Goal: Transaction & Acquisition: Purchase product/service

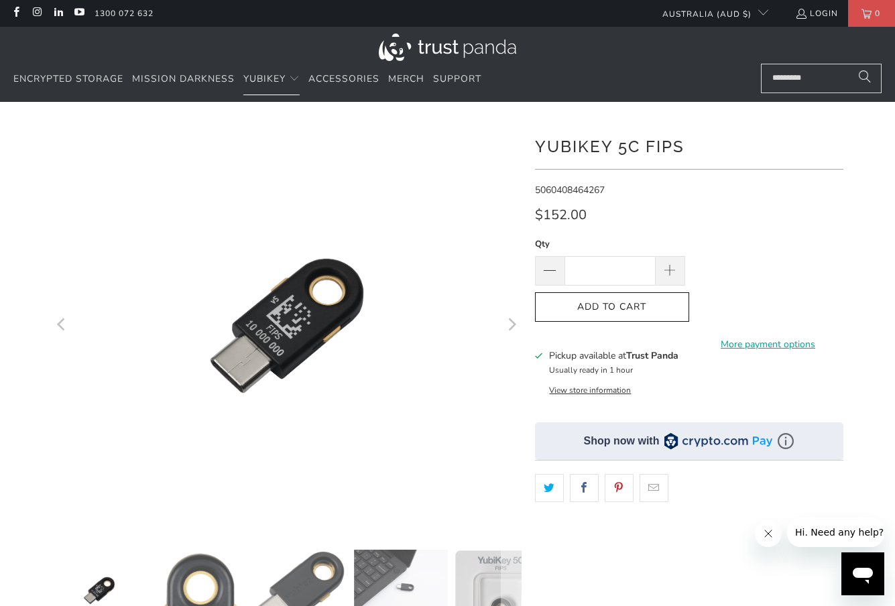
click at [423, 42] on img at bounding box center [448, 48] width 138 height 28
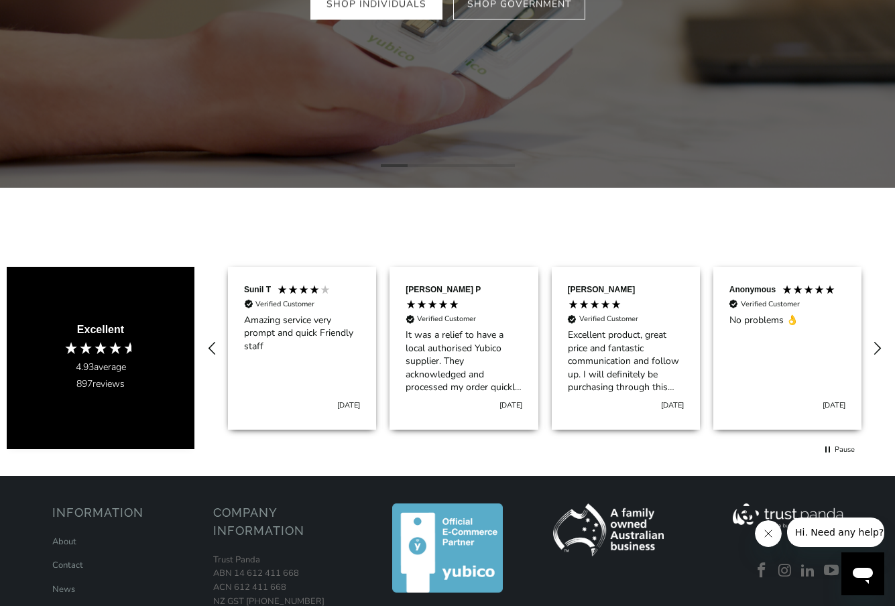
scroll to position [360, 0]
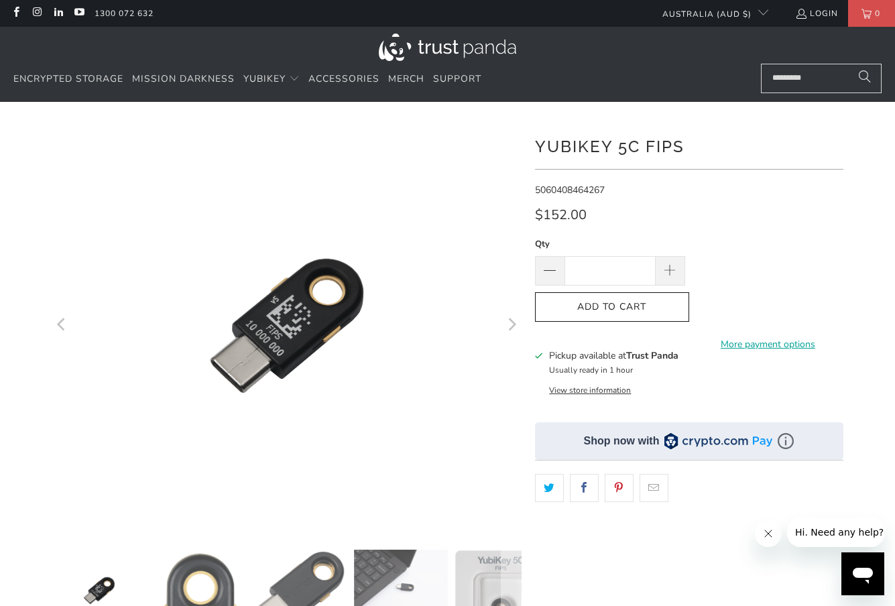
click at [645, 201] on div "**********" at bounding box center [689, 435] width 309 height 627
click at [618, 307] on icon "button" at bounding box center [612, 306] width 21 height 21
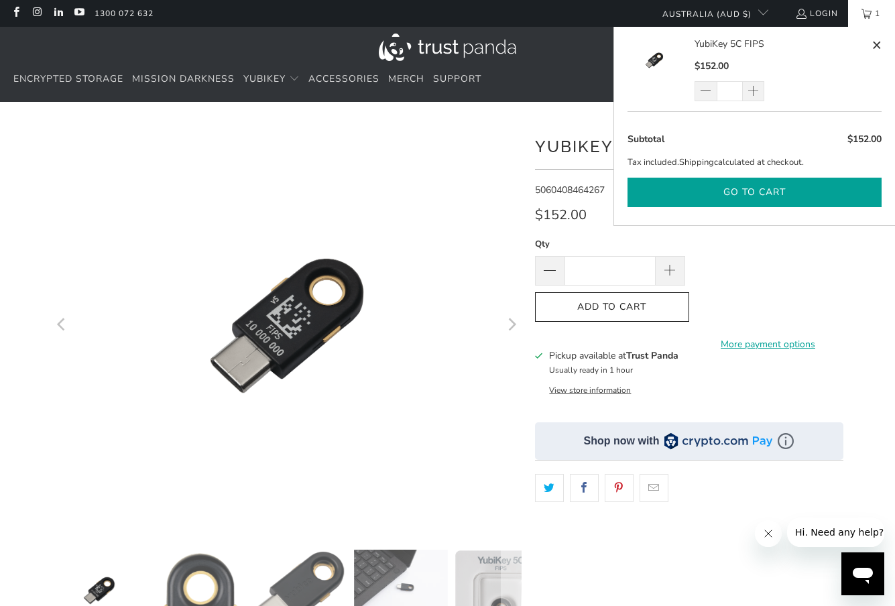
click at [788, 186] on button "Go to cart" at bounding box center [755, 193] width 254 height 30
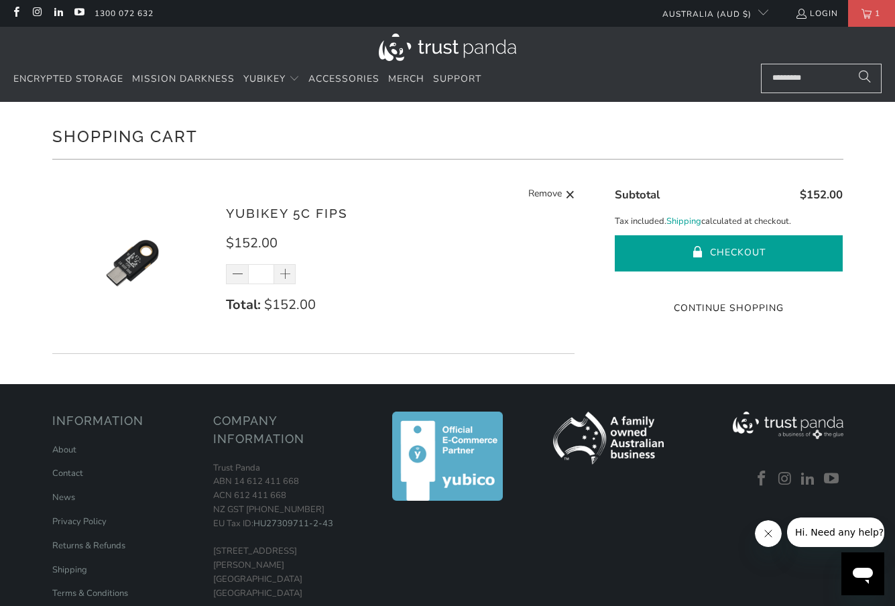
click at [732, 256] on button "Checkout" at bounding box center [729, 253] width 228 height 36
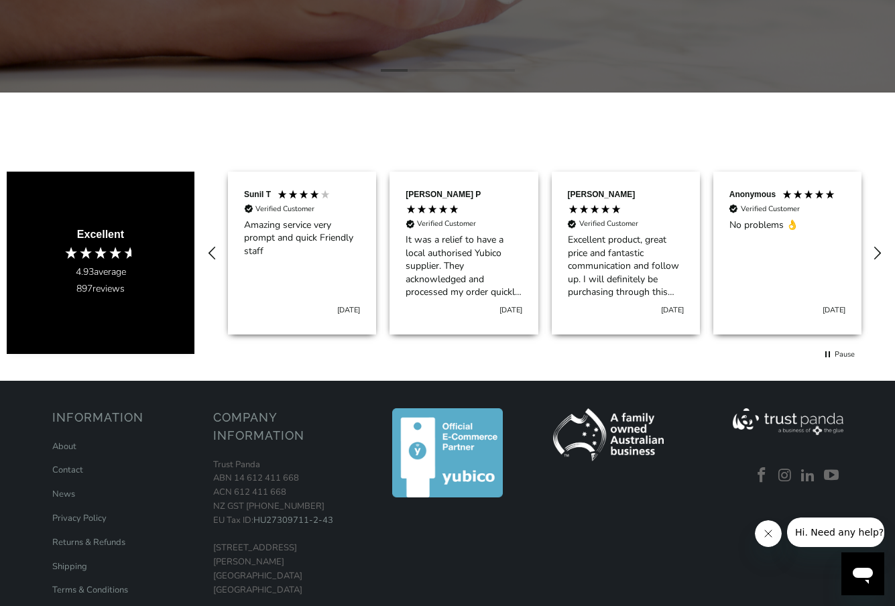
scroll to position [517, 0]
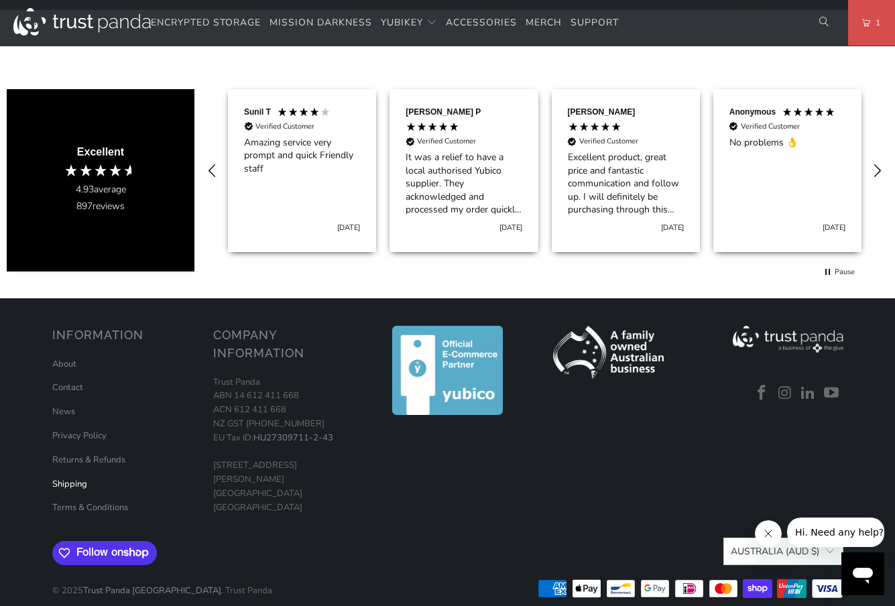
click at [74, 478] on link "Shipping" at bounding box center [69, 484] width 35 height 12
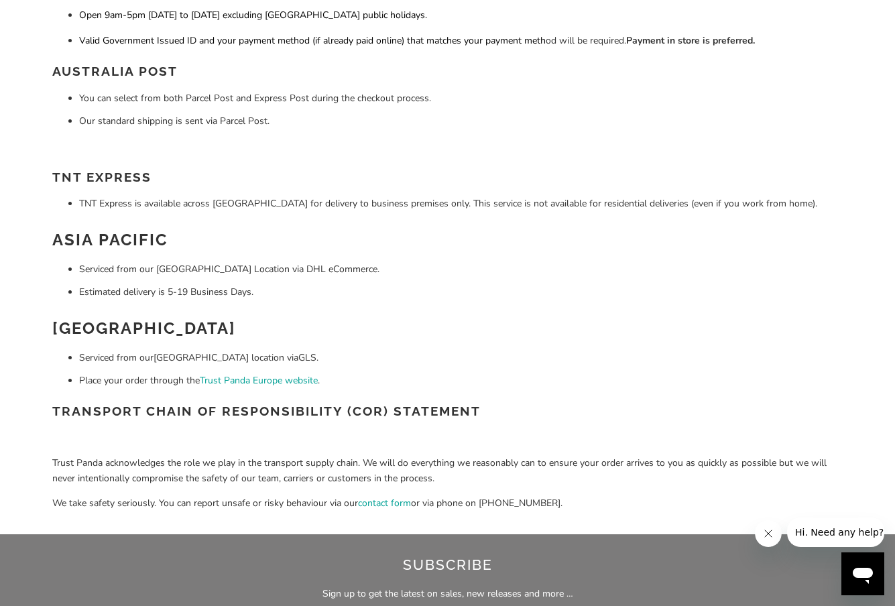
scroll to position [396, 0]
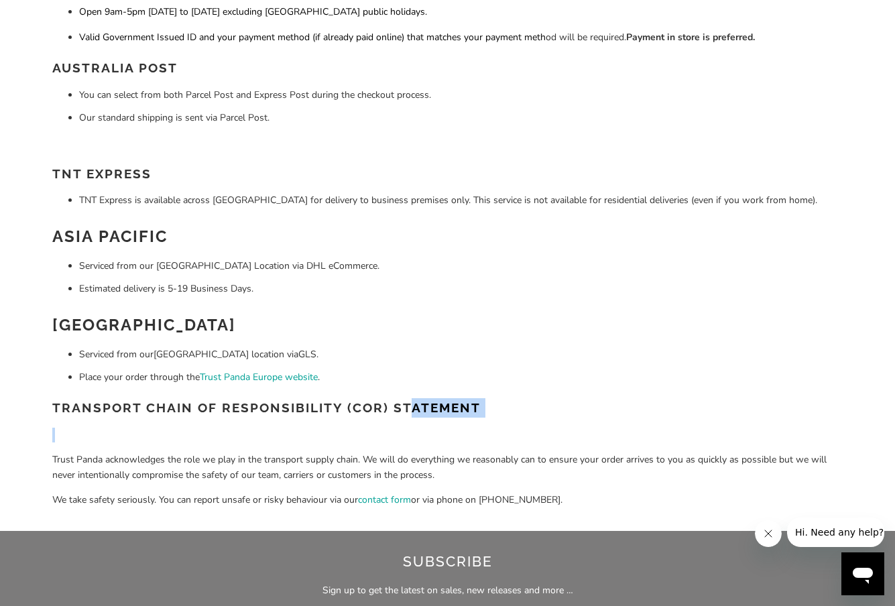
drag, startPoint x: 406, startPoint y: 406, endPoint x: 440, endPoint y: 447, distance: 53.3
click at [439, 445] on div "Trust Panda offers a range of shipping options for your convenience. We regular…" at bounding box center [447, 147] width 791 height 749
click at [451, 451] on div "Trust Panda offers a range of shipping options for your convenience. We regular…" at bounding box center [447, 147] width 791 height 749
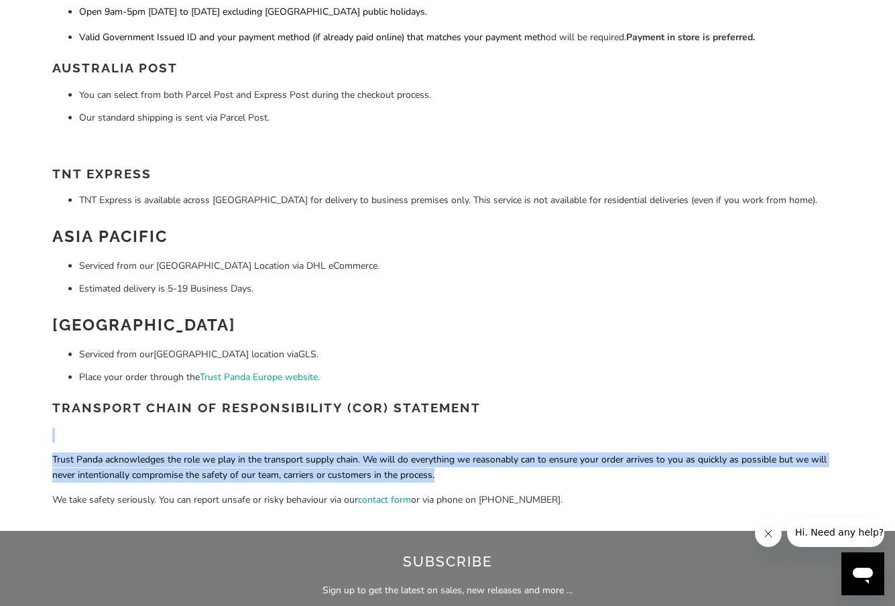
drag, startPoint x: 347, startPoint y: 446, endPoint x: 465, endPoint y: 490, distance: 125.8
click at [465, 490] on div "Trust Panda offers a range of shipping options for your convenience. We regular…" at bounding box center [447, 147] width 791 height 749
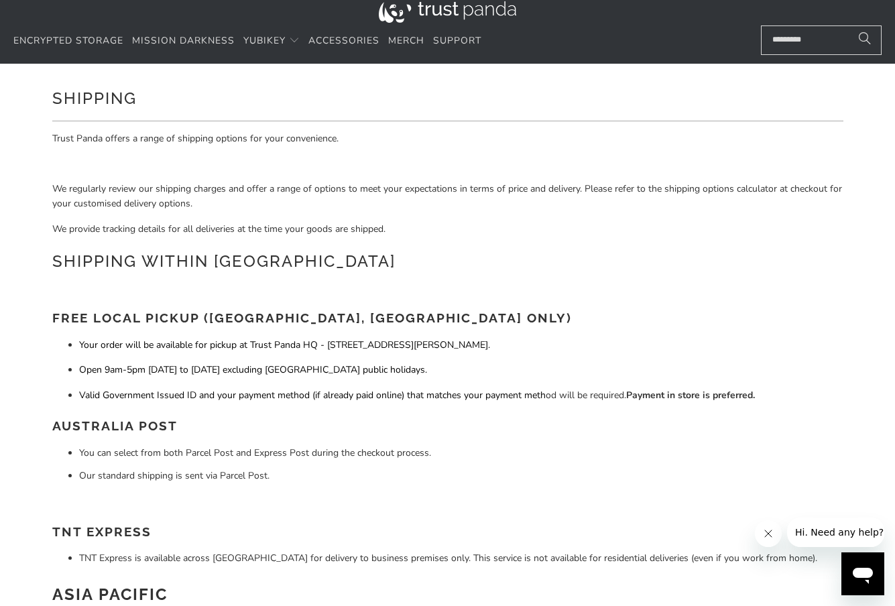
scroll to position [1, 0]
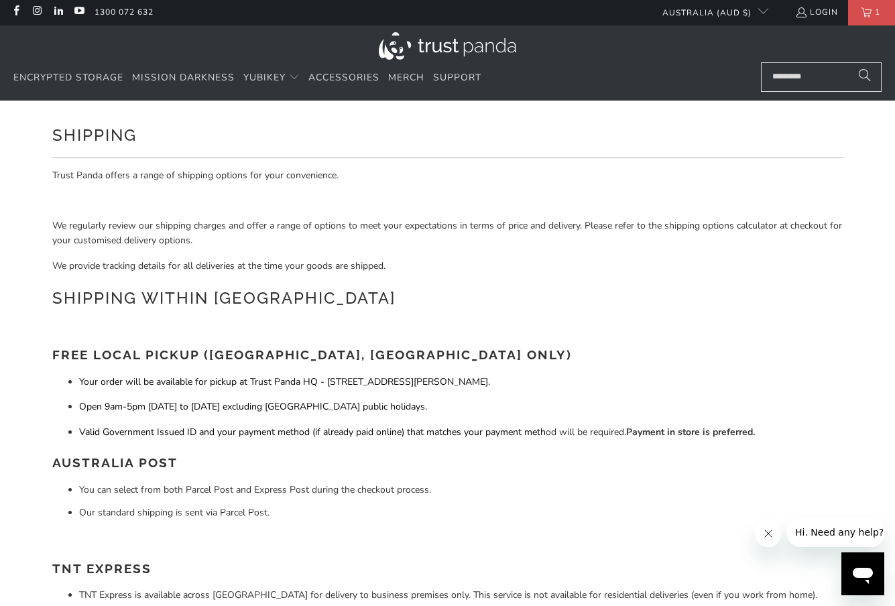
click at [213, 410] on span "Open 9am-5pm Monday to Friday excluding NSW public holidays." at bounding box center [253, 406] width 348 height 13
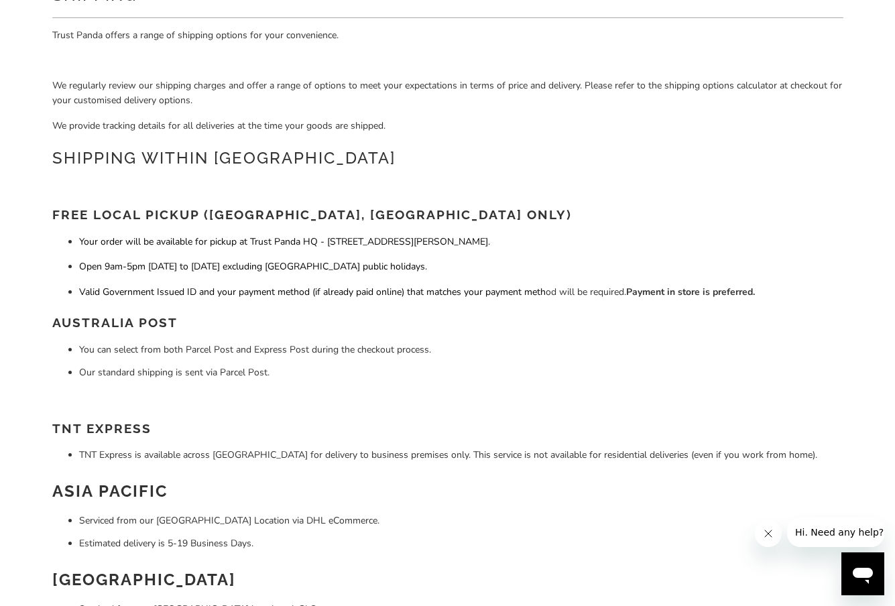
scroll to position [143, 0]
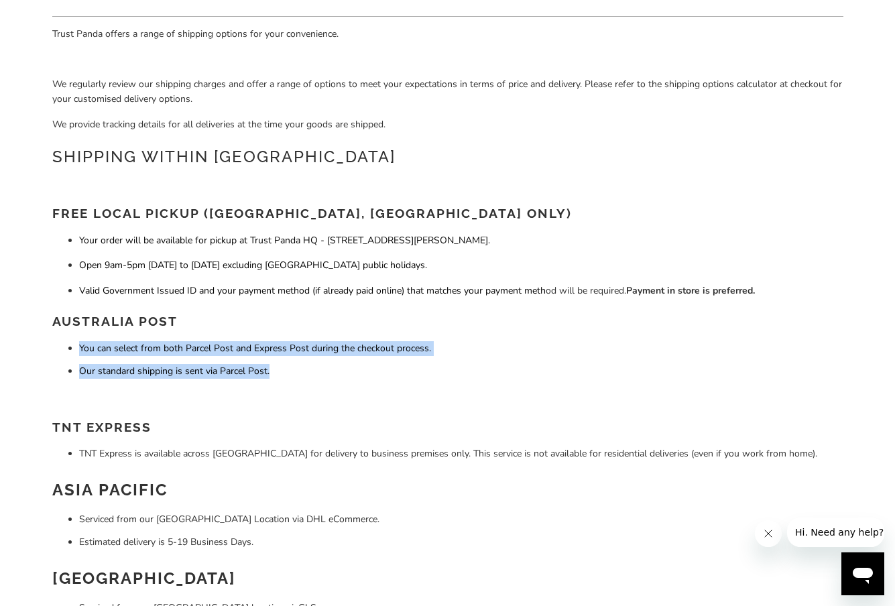
drag, startPoint x: 236, startPoint y: 327, endPoint x: 228, endPoint y: 382, distance: 55.6
click at [232, 381] on div "Trust Panda offers a range of shipping options for your convenience. We regular…" at bounding box center [447, 401] width 791 height 749
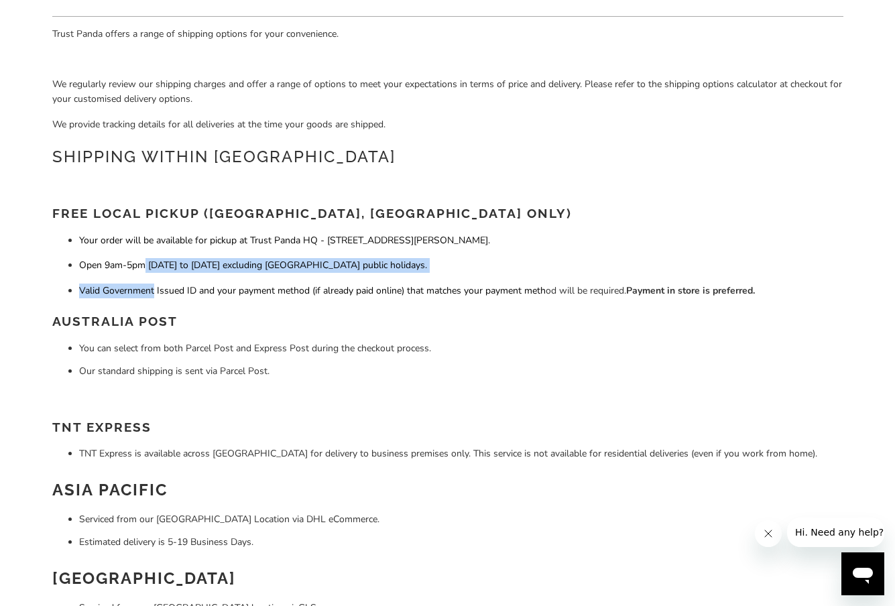
drag, startPoint x: 148, startPoint y: 261, endPoint x: 158, endPoint y: 298, distance: 38.9
click at [157, 297] on ul "Your order will be available for pickup at Trust Panda HQ - 19 David Ave, North…" at bounding box center [447, 265] width 791 height 65
click at [165, 301] on div "Trust Panda offers a range of shipping options for your convenience. We regular…" at bounding box center [447, 401] width 791 height 749
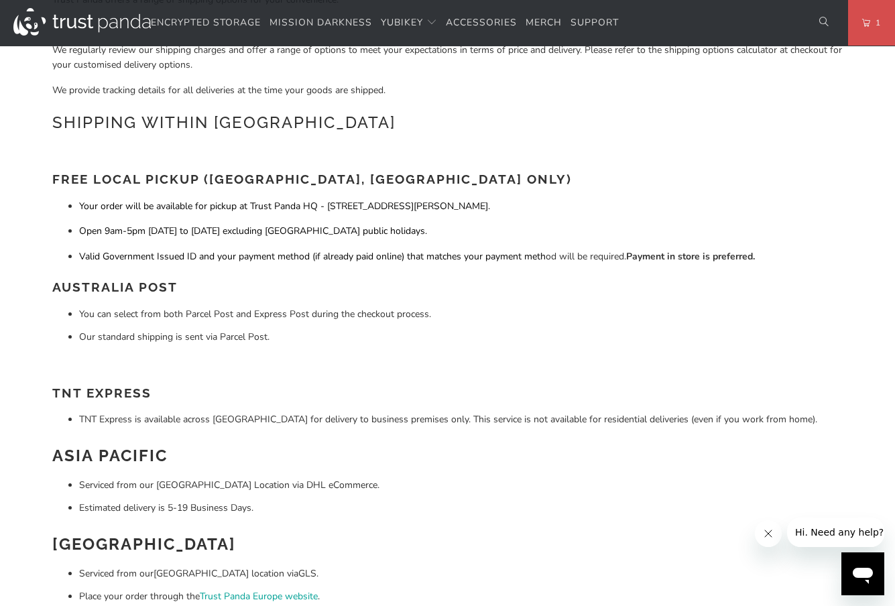
scroll to position [0, 0]
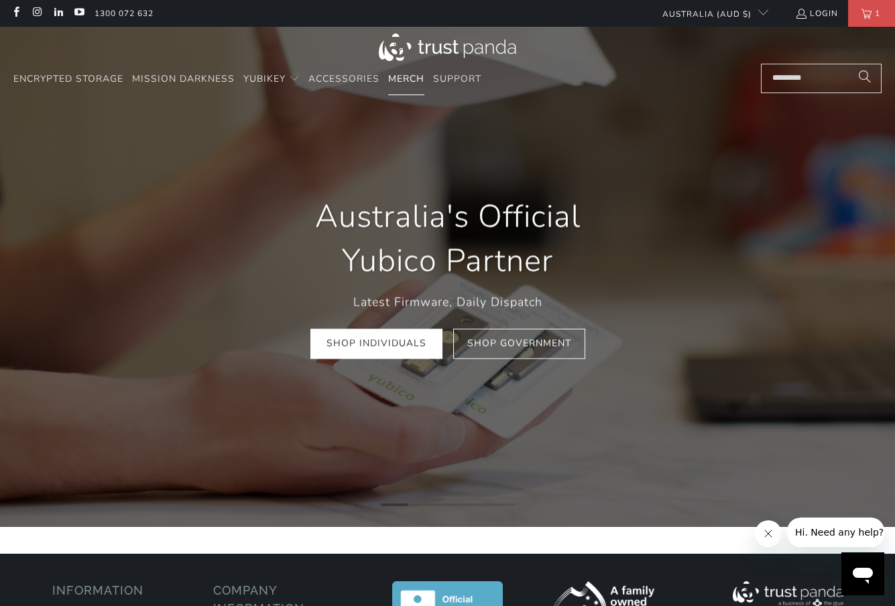
click at [408, 94] on link "Merch" at bounding box center [406, 80] width 36 height 32
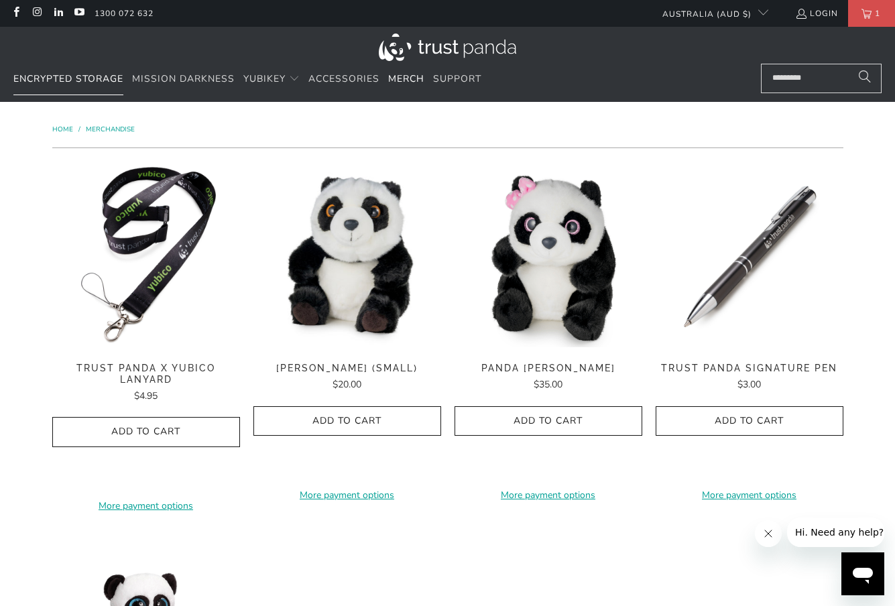
click at [83, 77] on span "Encrypted Storage" at bounding box center [68, 78] width 110 height 13
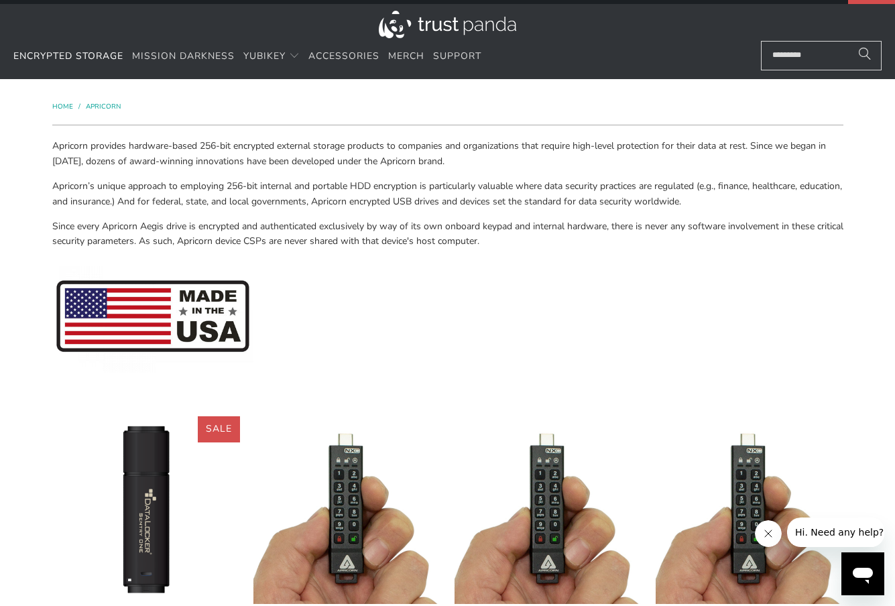
scroll to position [6, 0]
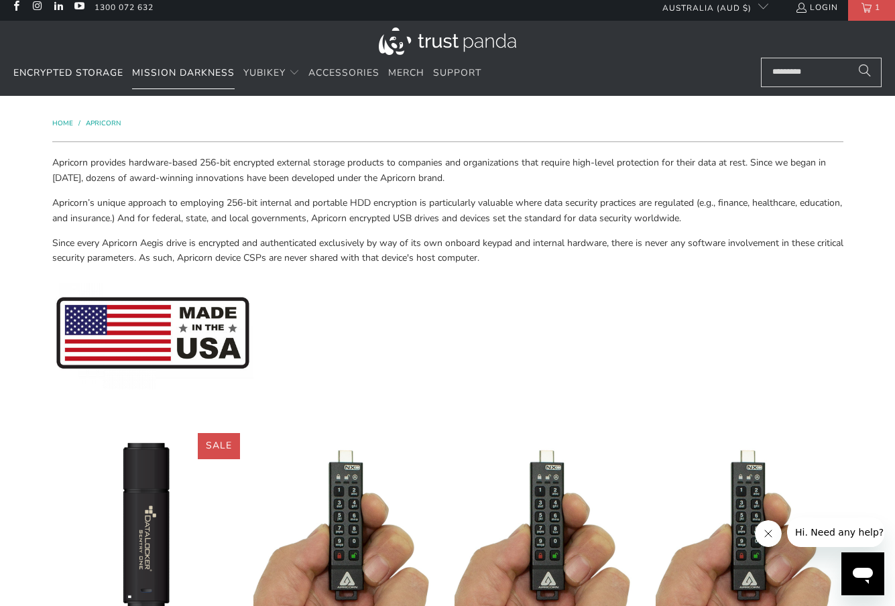
click at [218, 78] on span "Mission Darkness" at bounding box center [183, 72] width 103 height 13
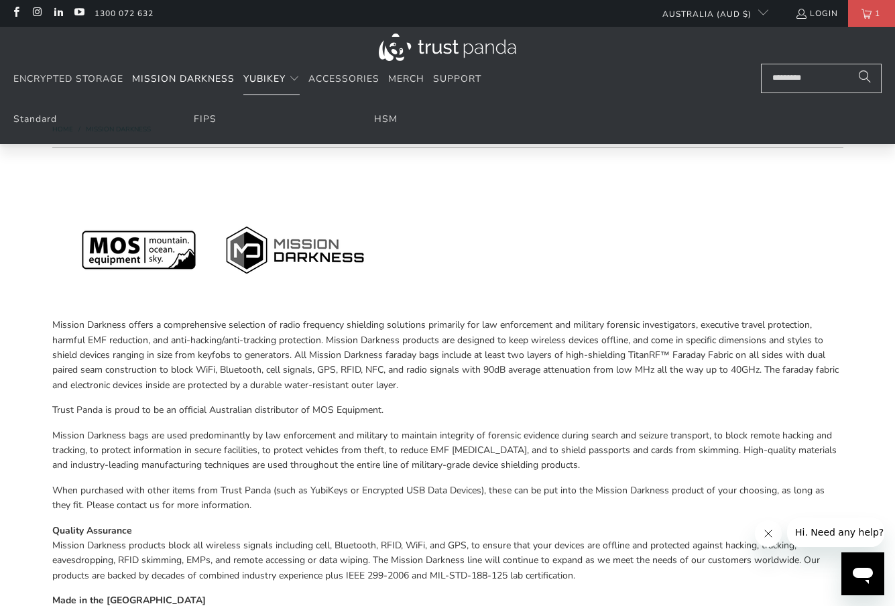
click at [285, 83] on span "YubiKey" at bounding box center [264, 78] width 42 height 13
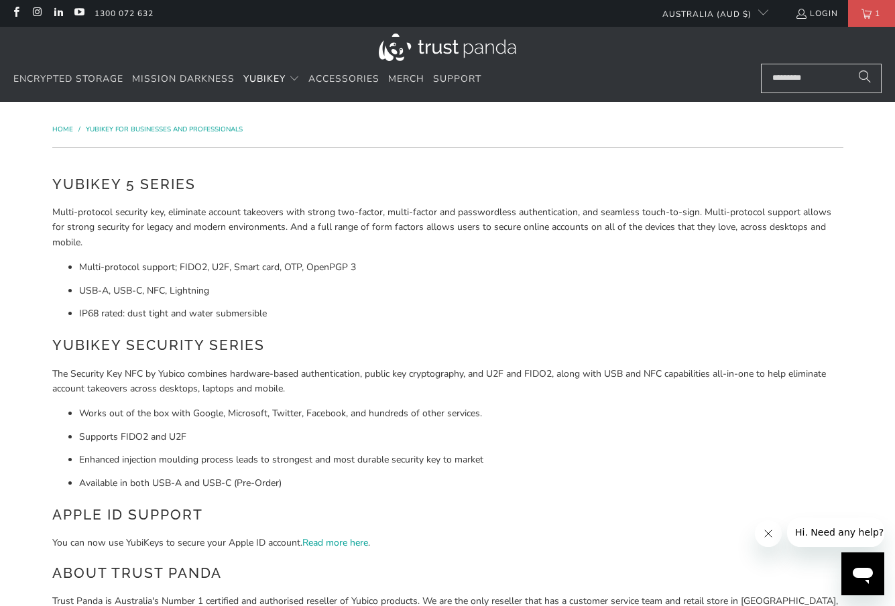
scroll to position [36, 0]
